Goal: Task Accomplishment & Management: Manage account settings

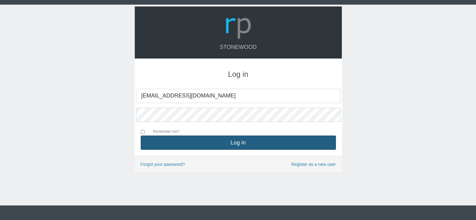
type input "[EMAIL_ADDRESS][DOMAIN_NAME]"
click at [217, 142] on button "Log in" at bounding box center [238, 143] width 195 height 14
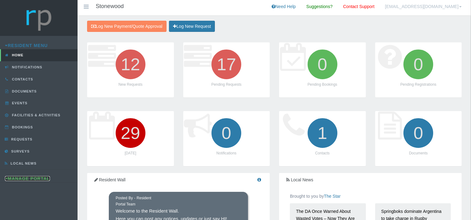
click at [22, 176] on link "Manage Portal" at bounding box center [27, 178] width 45 height 5
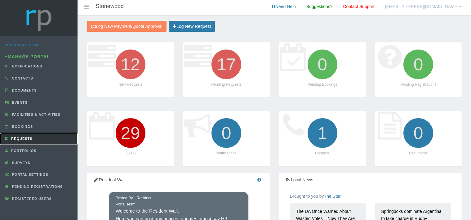
click at [32, 137] on span "Requests" at bounding box center [21, 139] width 23 height 4
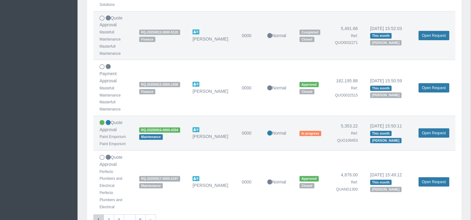
scroll to position [458, 0]
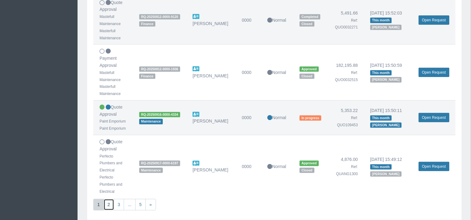
click at [112, 203] on link "2" at bounding box center [108, 204] width 11 height 11
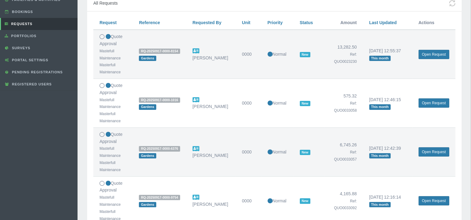
scroll to position [131, 0]
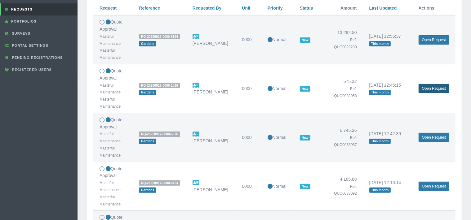
click at [433, 88] on link "Open Request" at bounding box center [433, 88] width 31 height 9
click at [427, 89] on link "Open Request" at bounding box center [433, 88] width 31 height 9
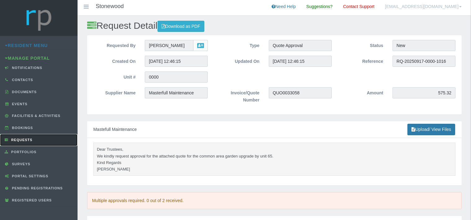
click at [23, 139] on span "Requests" at bounding box center [21, 140] width 23 height 4
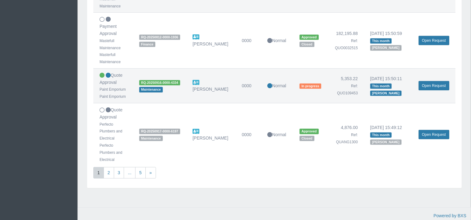
scroll to position [491, 0]
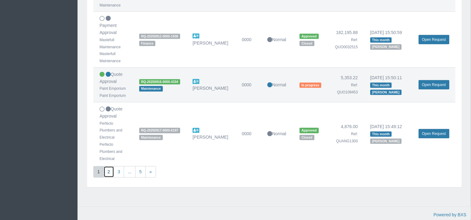
click at [107, 170] on link "2" at bounding box center [108, 171] width 11 height 11
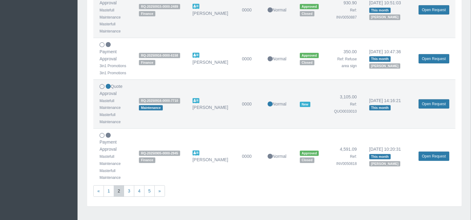
scroll to position [458, 0]
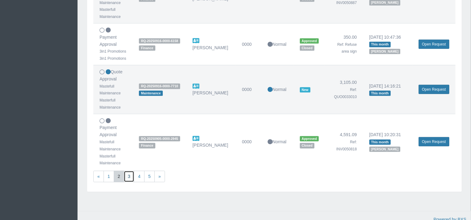
click at [129, 176] on link "3" at bounding box center [129, 176] width 11 height 11
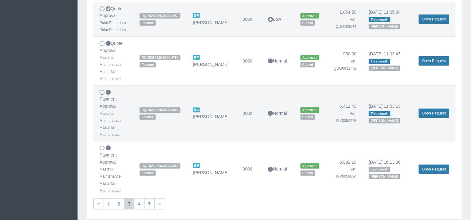
scroll to position [485, 0]
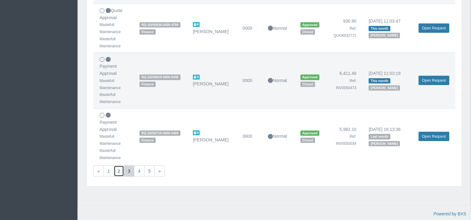
click at [118, 171] on link "2" at bounding box center [119, 171] width 11 height 11
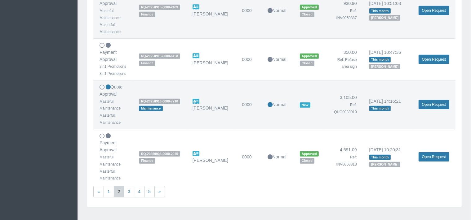
scroll to position [458, 0]
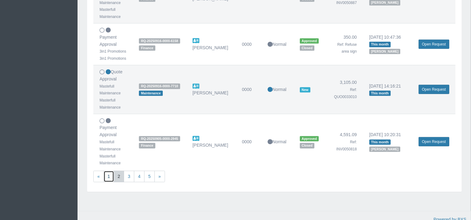
click at [110, 175] on link "1" at bounding box center [108, 176] width 11 height 11
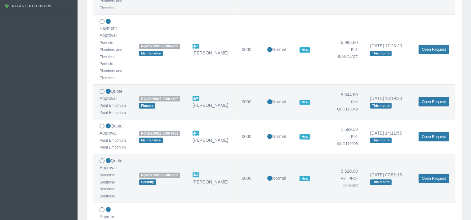
scroll to position [196, 0]
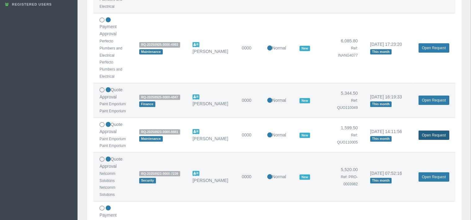
click at [427, 135] on link "Open Request" at bounding box center [433, 135] width 31 height 9
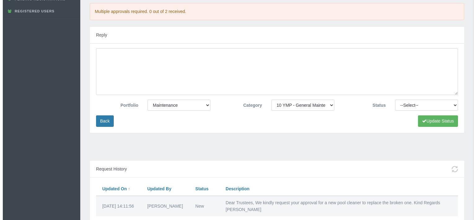
scroll to position [196, 0]
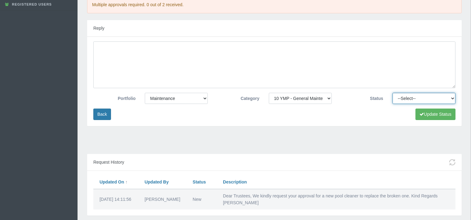
click at [392, 93] on select "--Select-- Approved Cancelled Completed Declined More information required New …" at bounding box center [423, 98] width 63 height 11
select select "CANCELLED"
click option "Cancelled" at bounding box center [0, 0] width 0 height 0
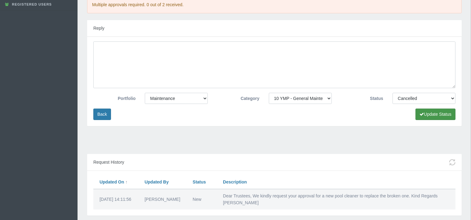
click at [431, 115] on button "Update Status" at bounding box center [435, 114] width 40 height 11
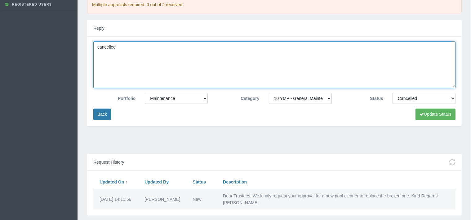
click at [100, 49] on textarea "cancelled" at bounding box center [274, 65] width 362 height 47
click at [135, 55] on textarea "Cancelled" at bounding box center [274, 65] width 362 height 47
type textarea "Cancelled because the pool was included in the monthly consumables quote."
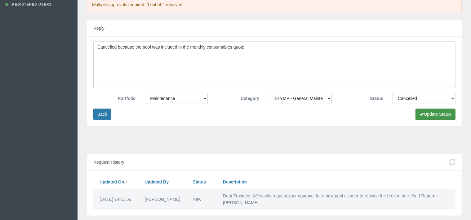
click at [421, 114] on icon "submit" at bounding box center [421, 114] width 4 height 4
